Goal: Task Accomplishment & Management: Complete application form

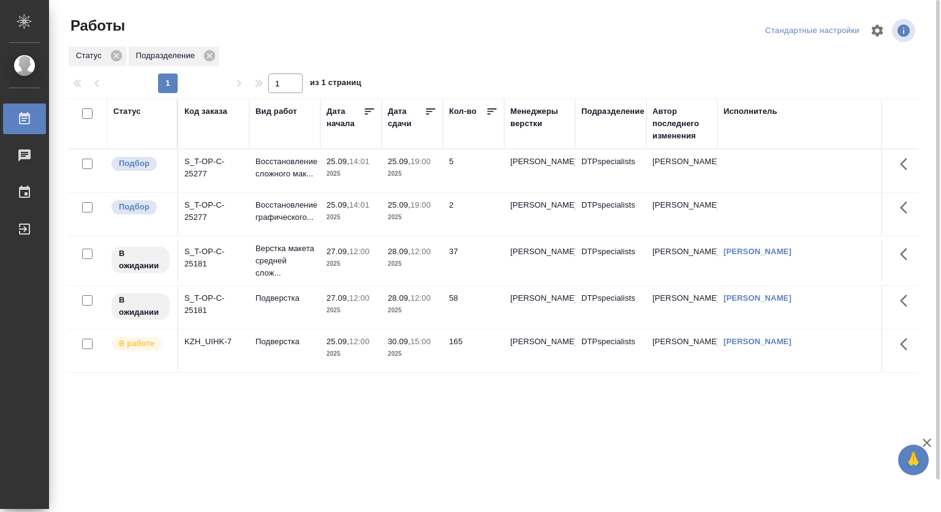
click at [392, 173] on p "2025" at bounding box center [412, 174] width 49 height 12
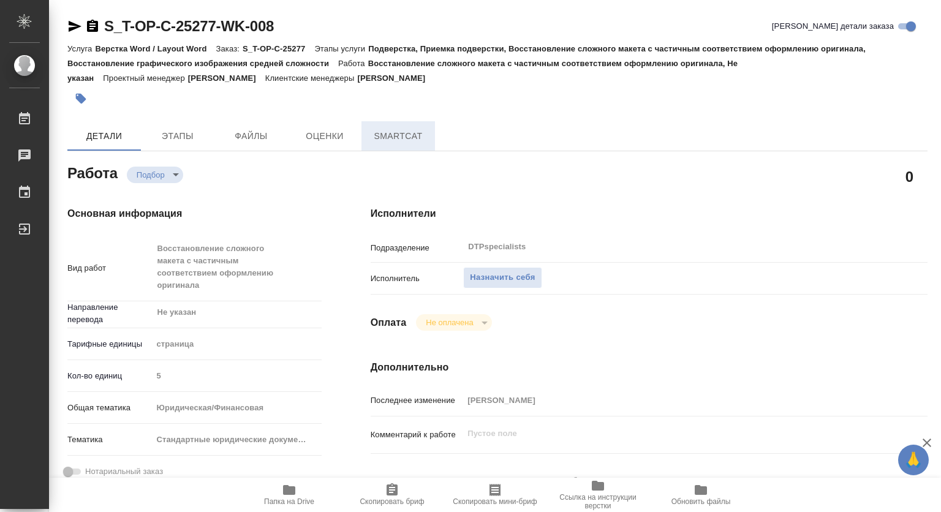
type textarea "x"
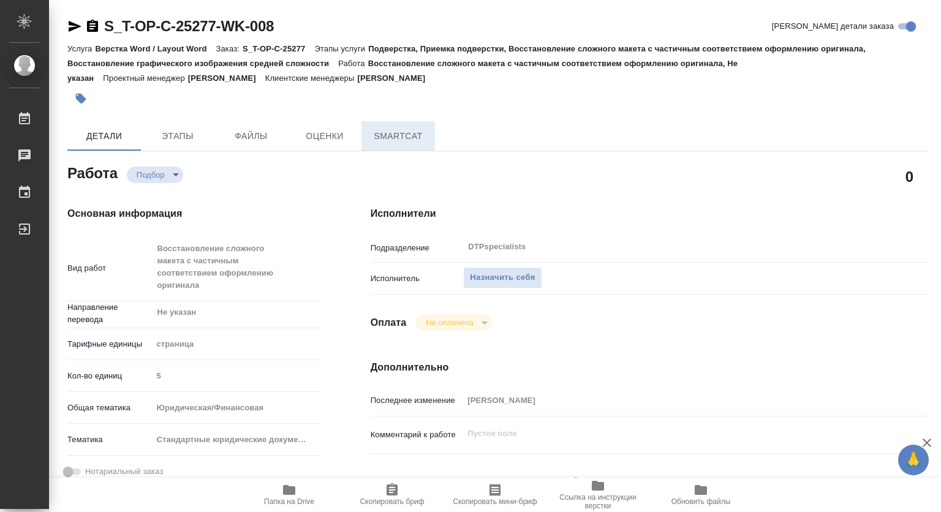
type textarea "x"
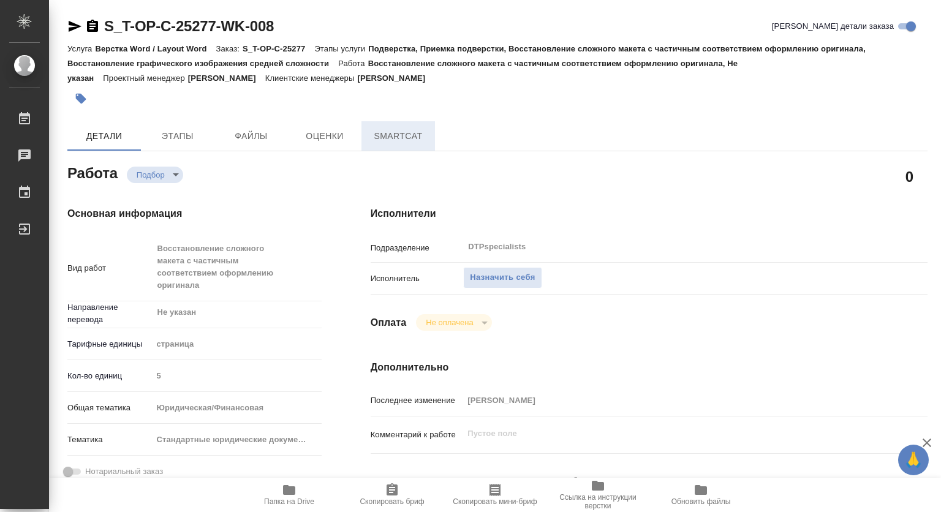
type textarea "x"
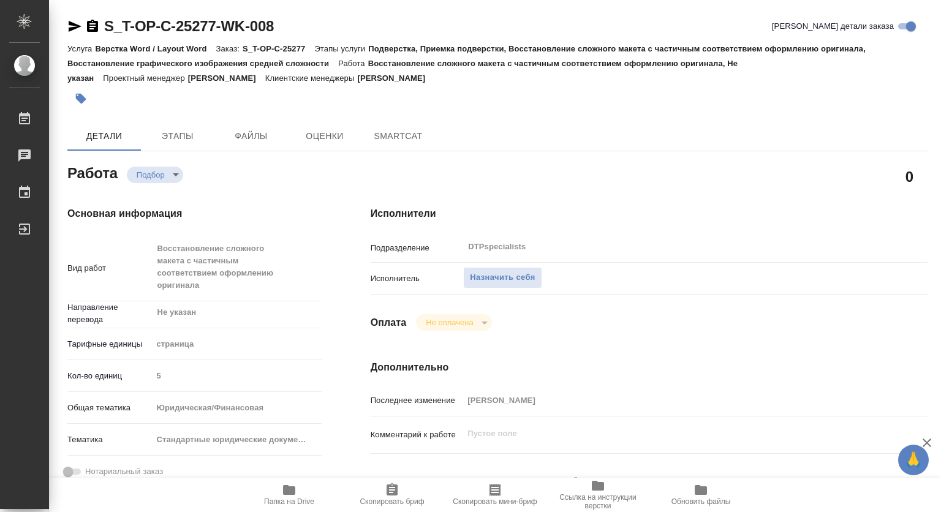
type textarea "x"
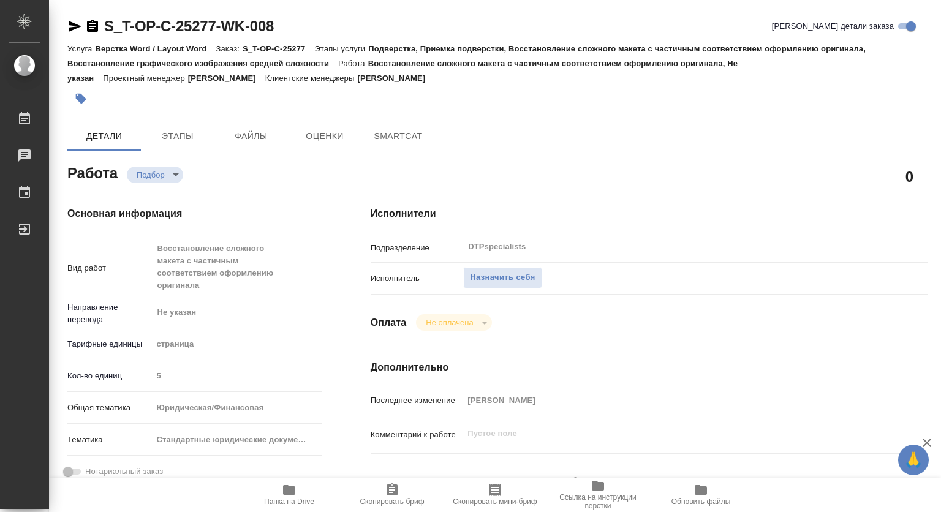
scroll to position [184, 0]
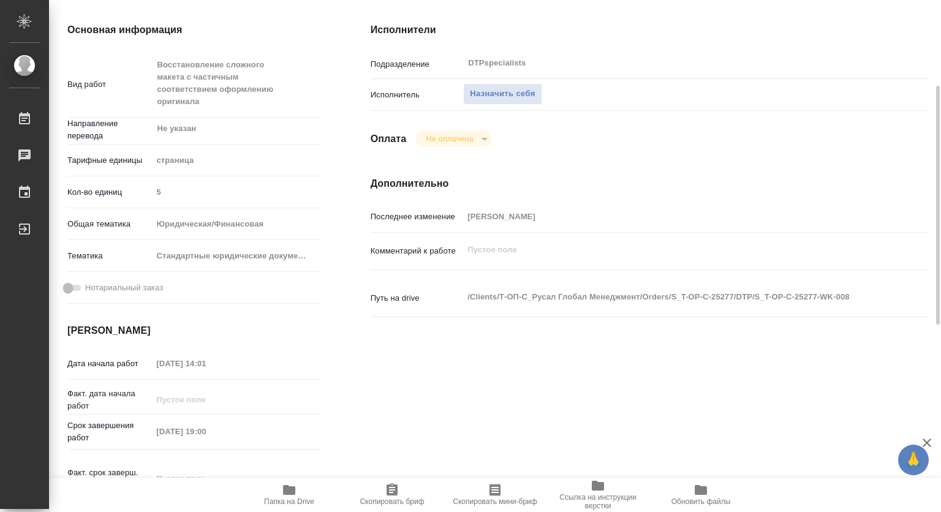
type textarea "x"
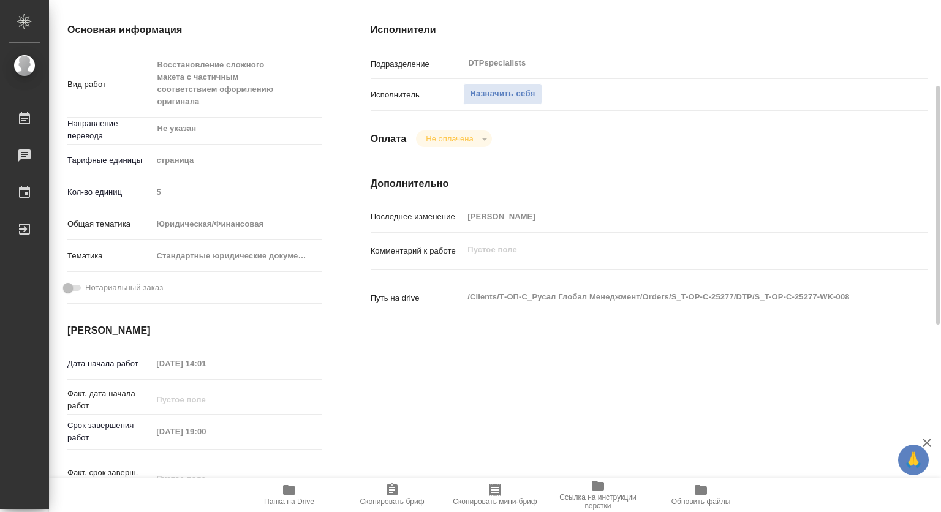
click at [287, 493] on icon "button" at bounding box center [289, 490] width 12 height 10
type textarea "x"
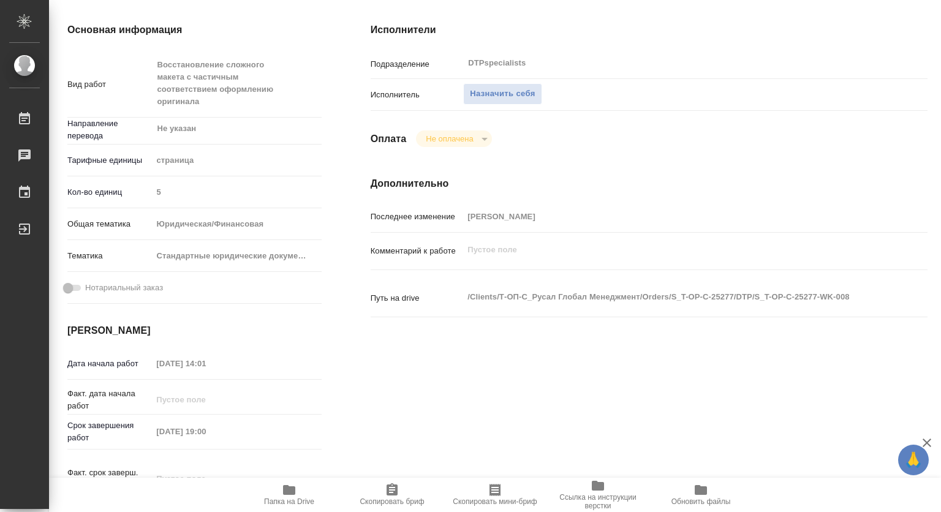
type textarea "x"
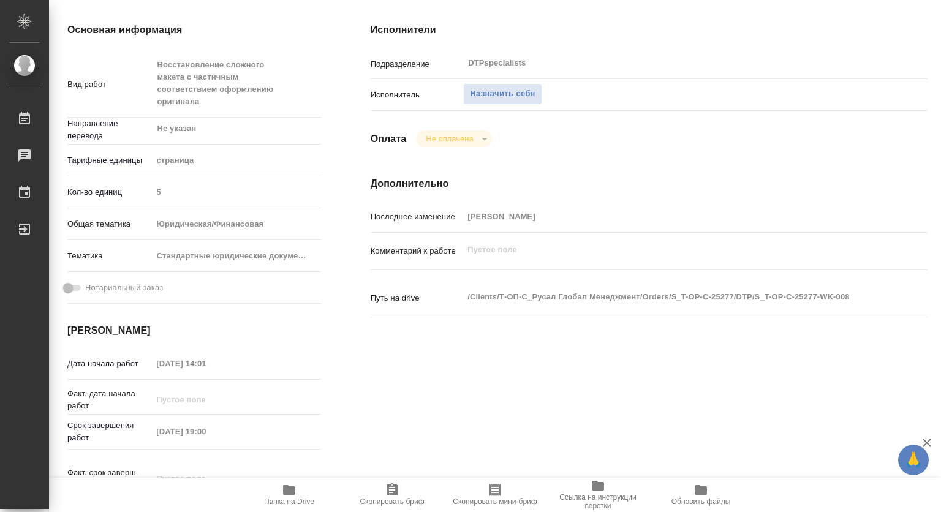
type textarea "x"
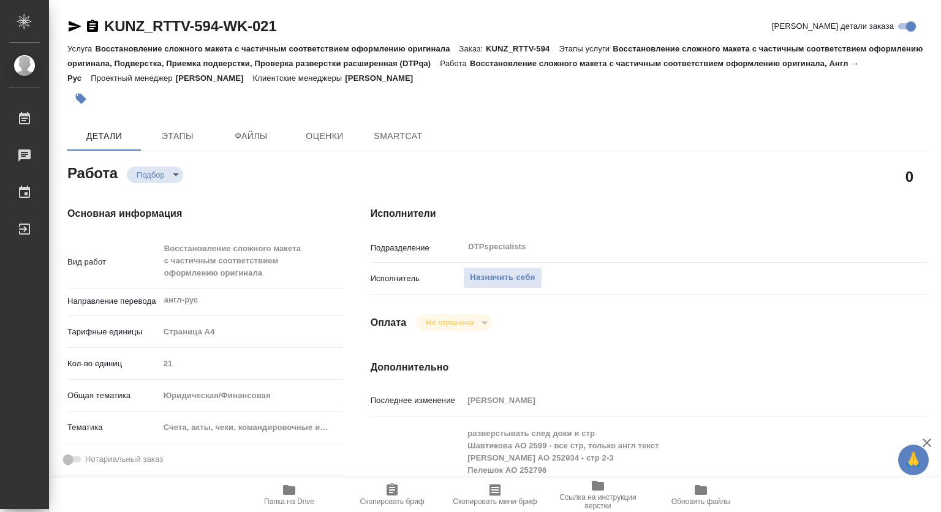
type textarea "x"
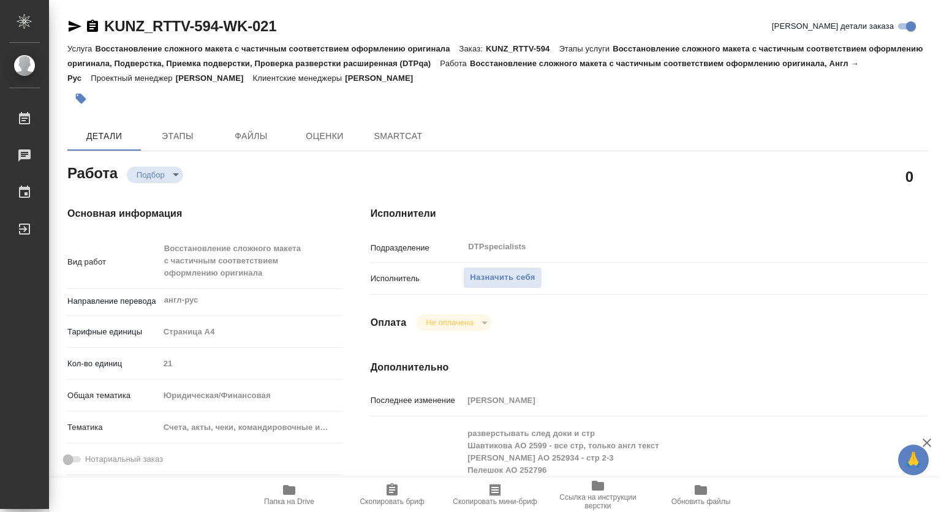
type textarea "x"
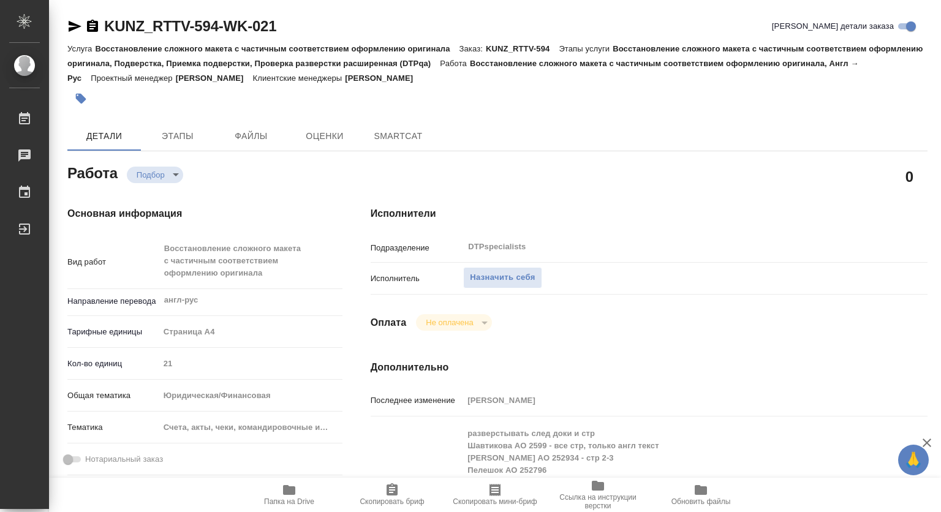
type textarea "x"
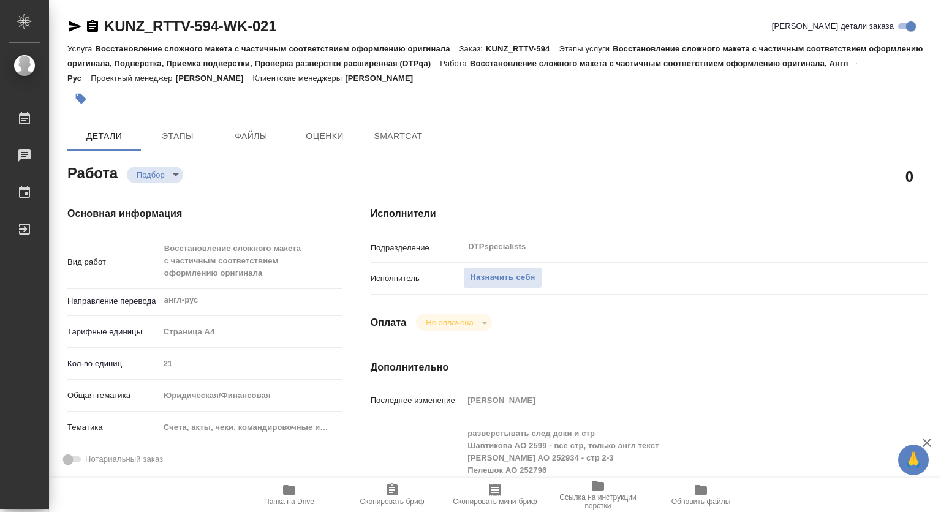
type textarea "x"
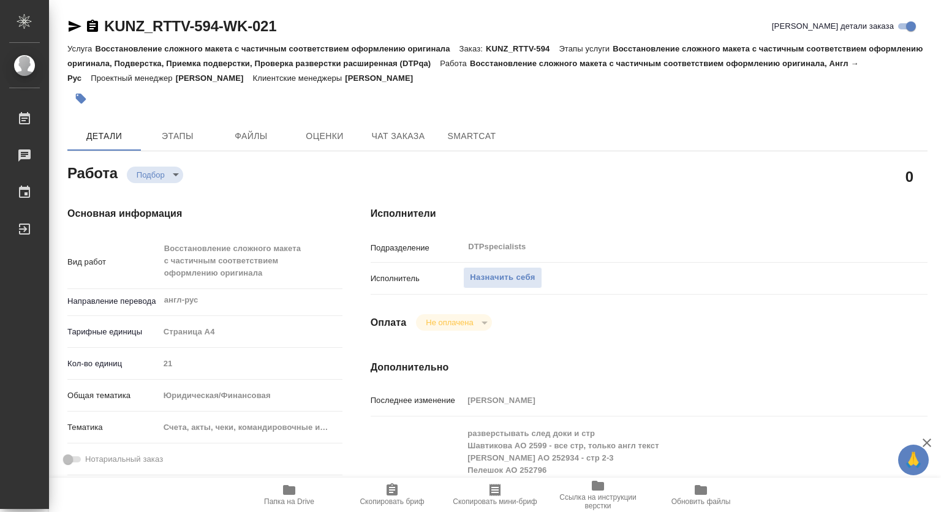
type textarea "x"
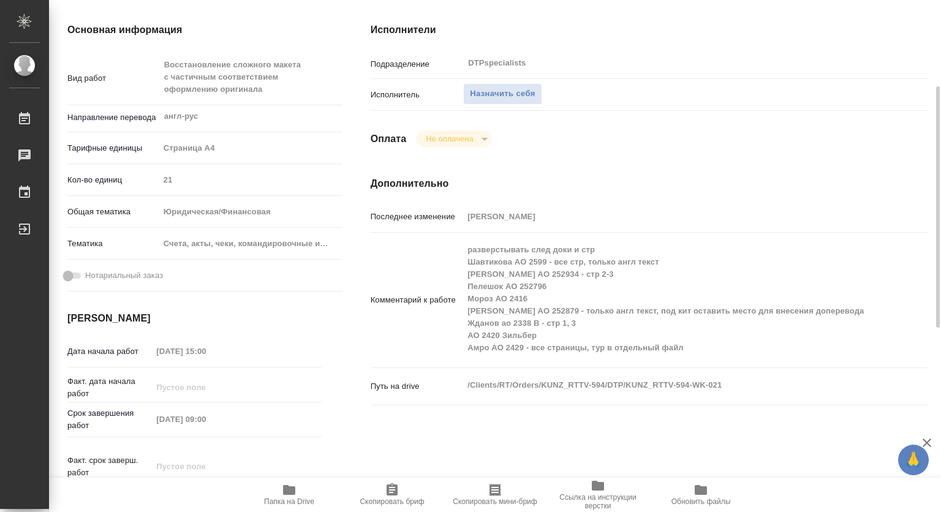
type textarea "x"
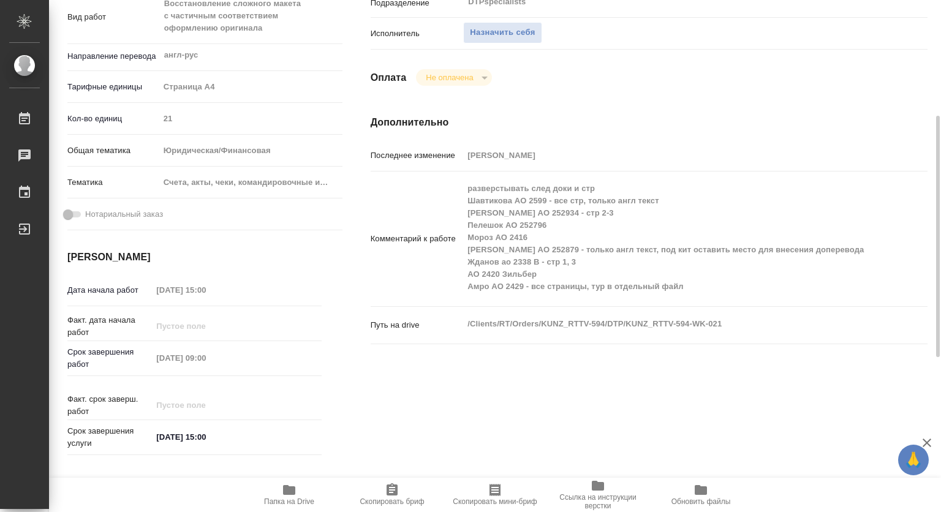
scroll to position [61, 0]
